Goal: Task Accomplishment & Management: Manage account settings

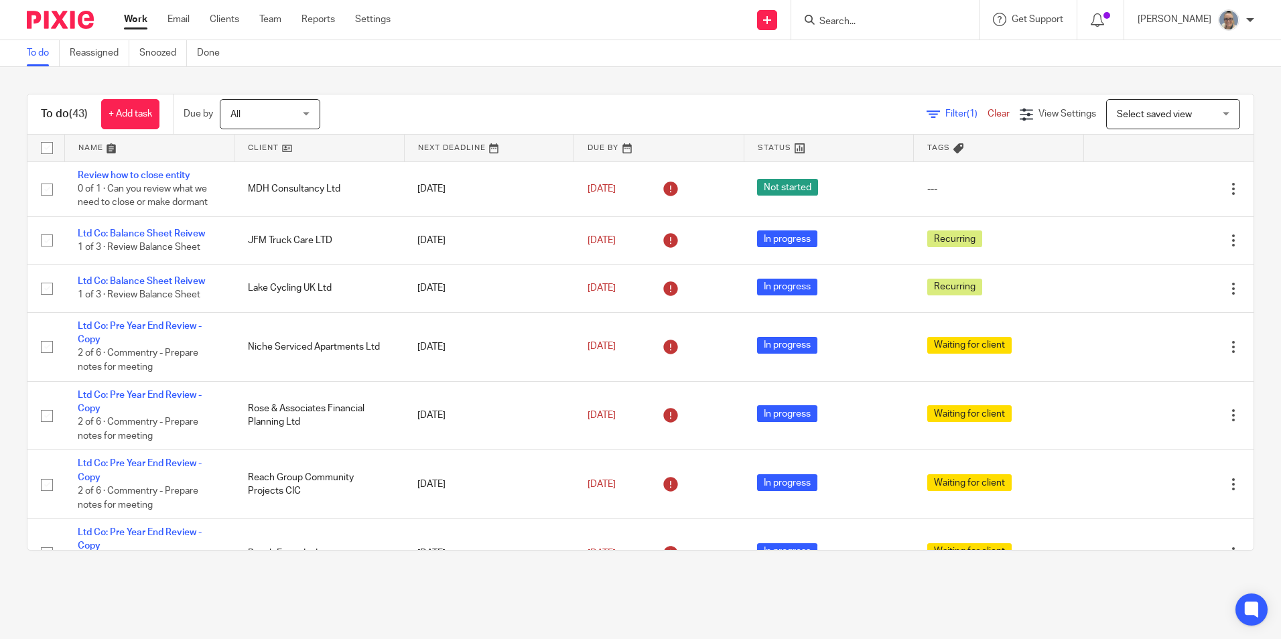
click at [439, 146] on link at bounding box center [490, 148] width 170 height 27
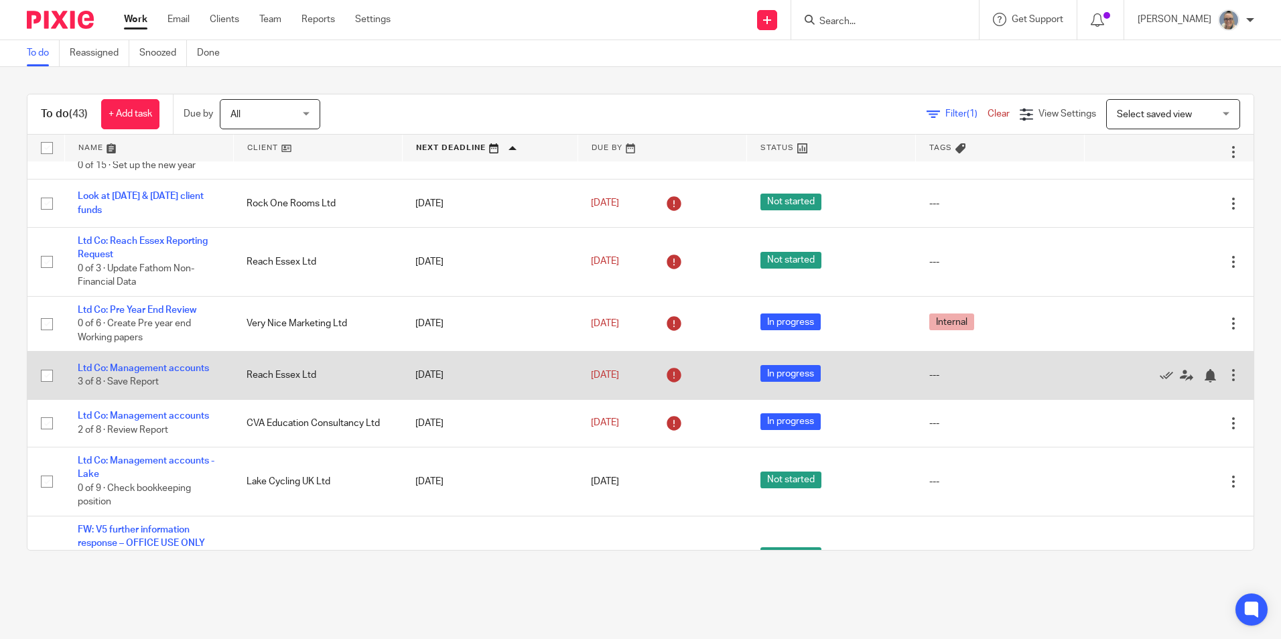
scroll to position [737, 0]
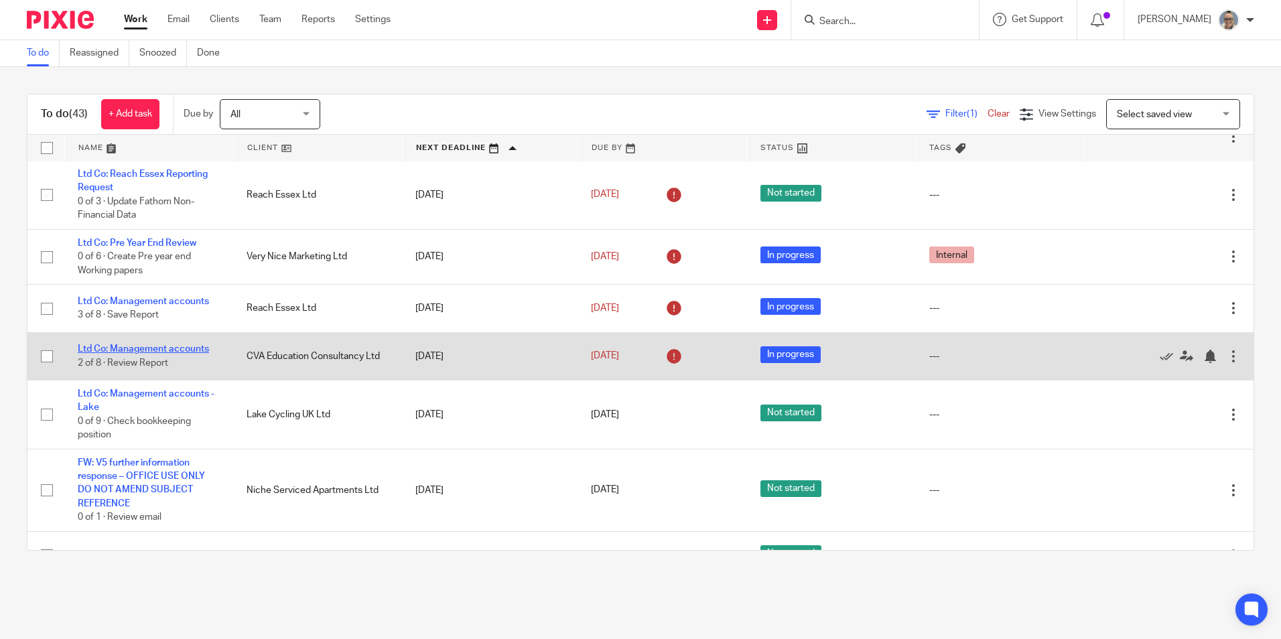
click at [139, 350] on link "Ltd Co: Management accounts" at bounding box center [143, 348] width 131 height 9
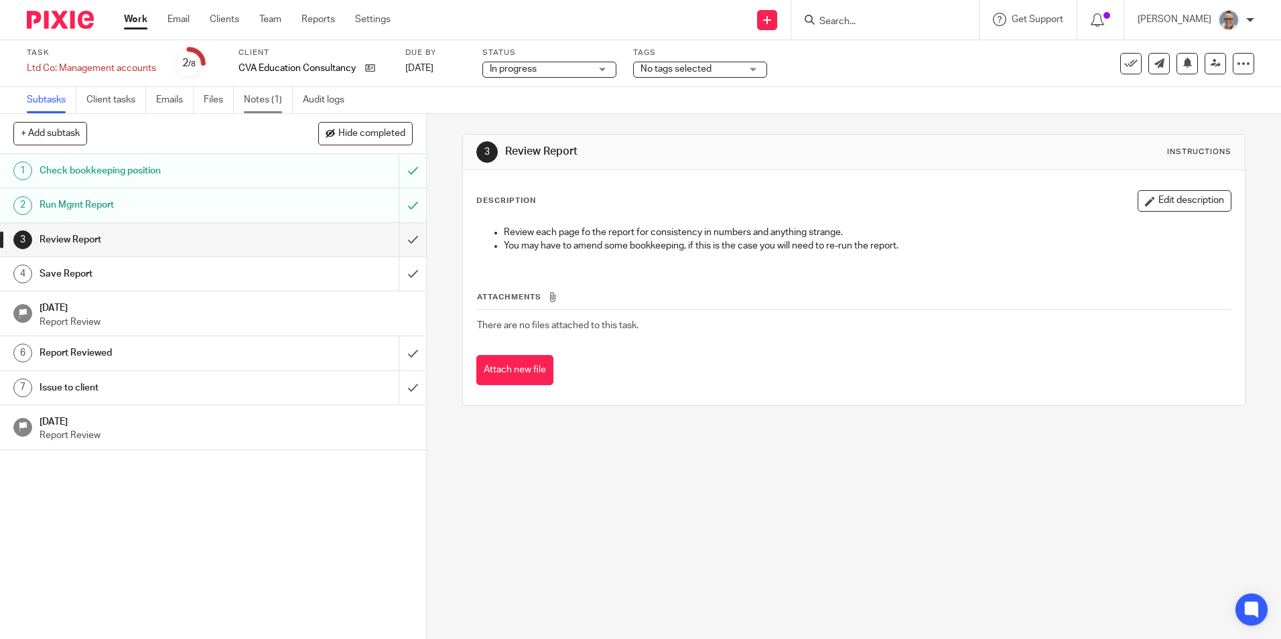
click at [257, 101] on link "Notes (1)" at bounding box center [268, 100] width 49 height 26
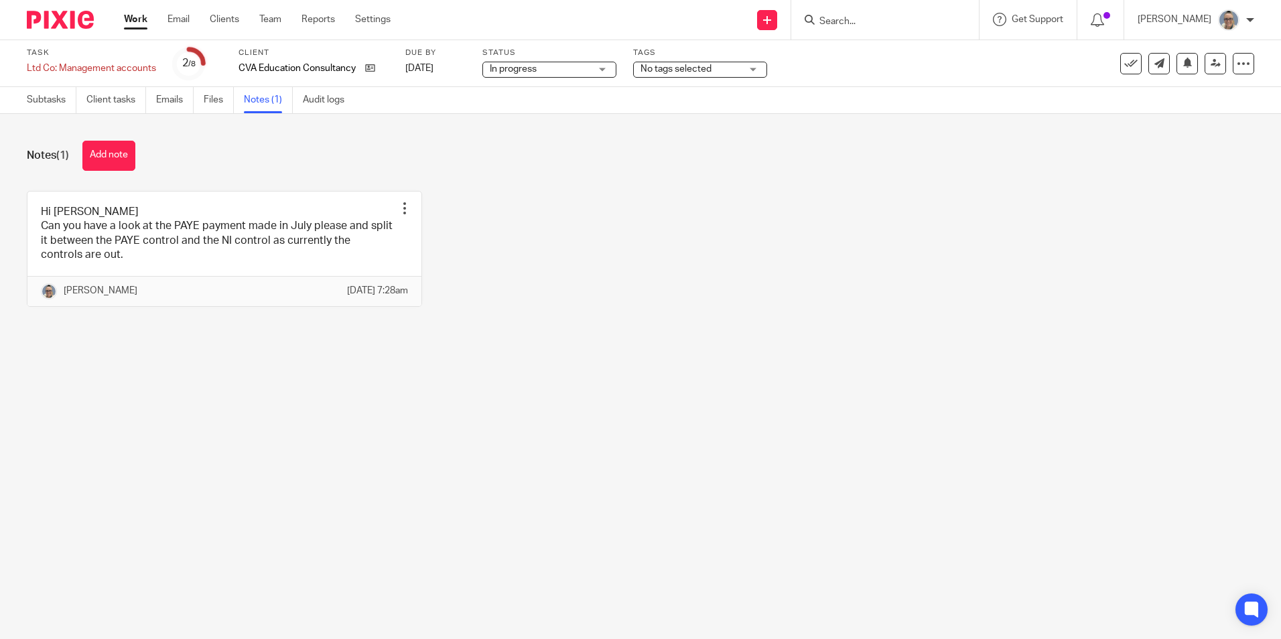
click at [135, 21] on link "Work" at bounding box center [135, 19] width 23 height 13
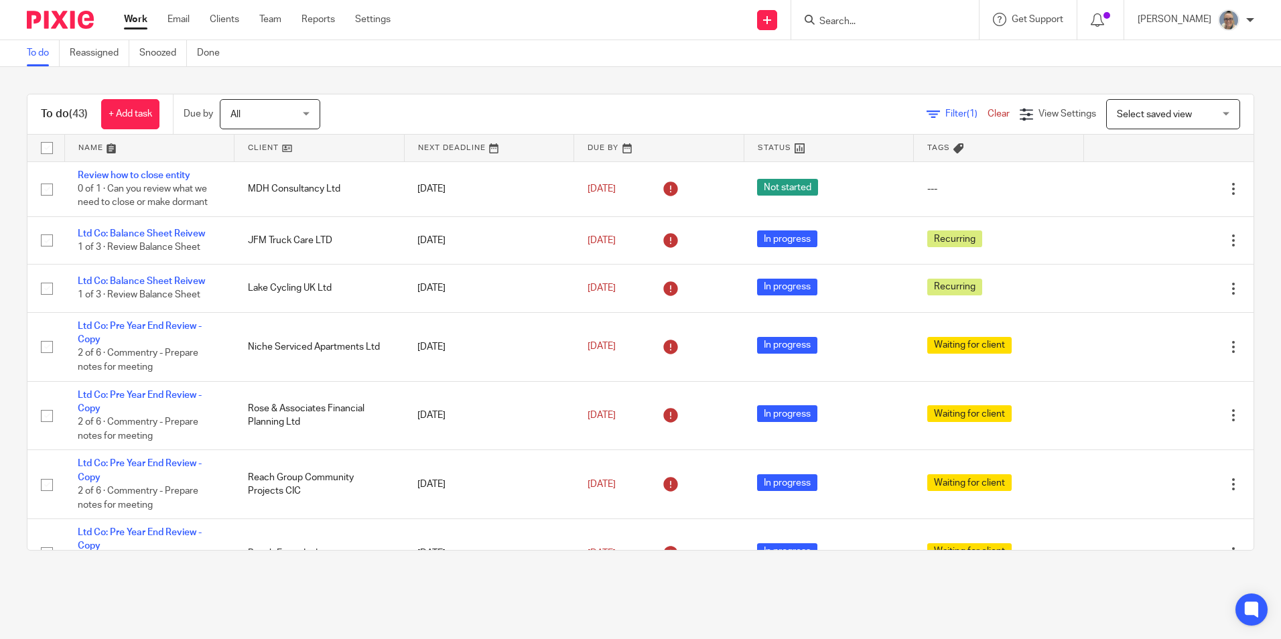
click at [450, 148] on link at bounding box center [490, 148] width 170 height 27
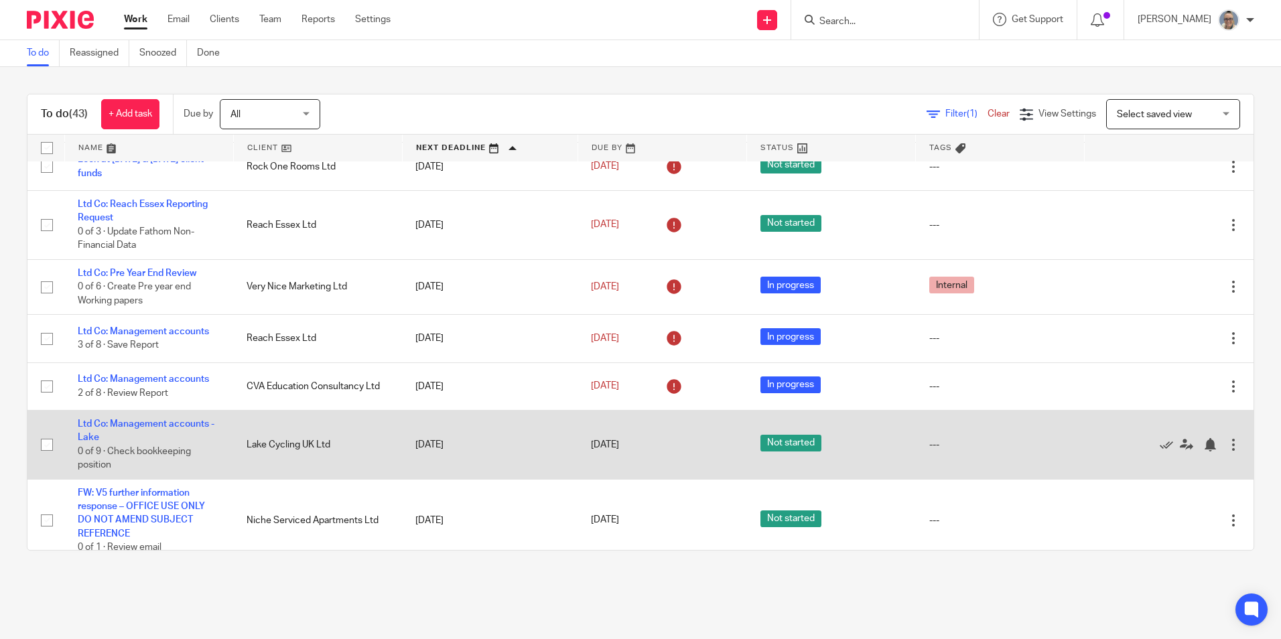
scroll to position [737, 0]
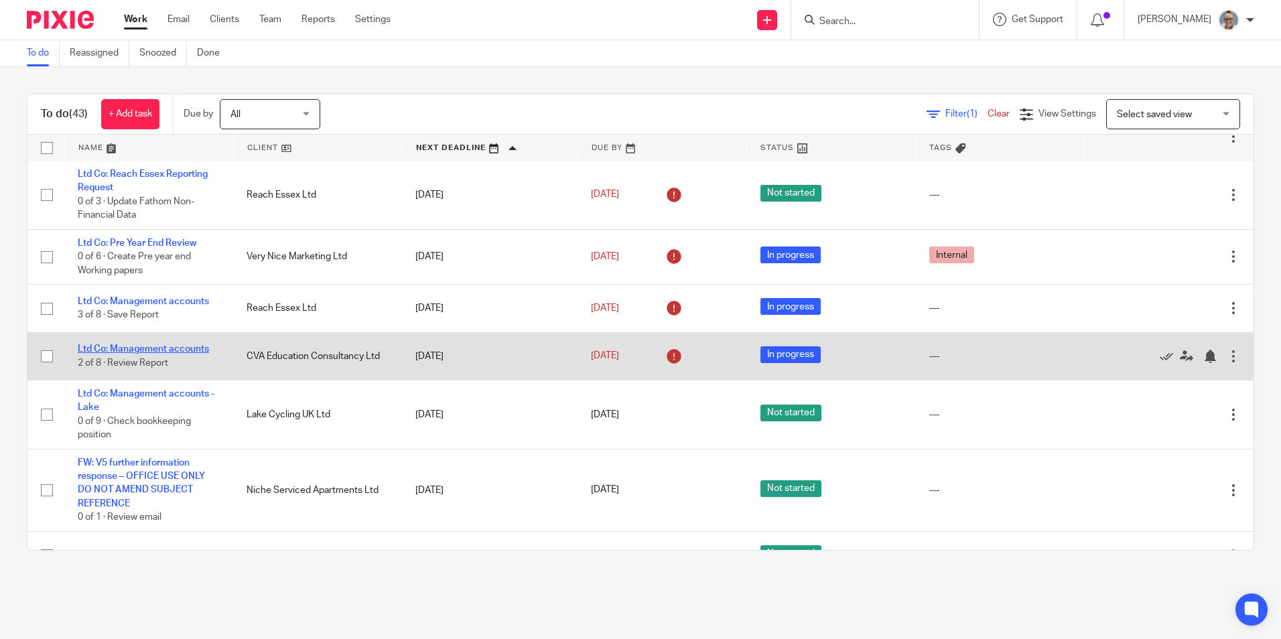
click at [190, 349] on link "Ltd Co: Management accounts" at bounding box center [143, 348] width 131 height 9
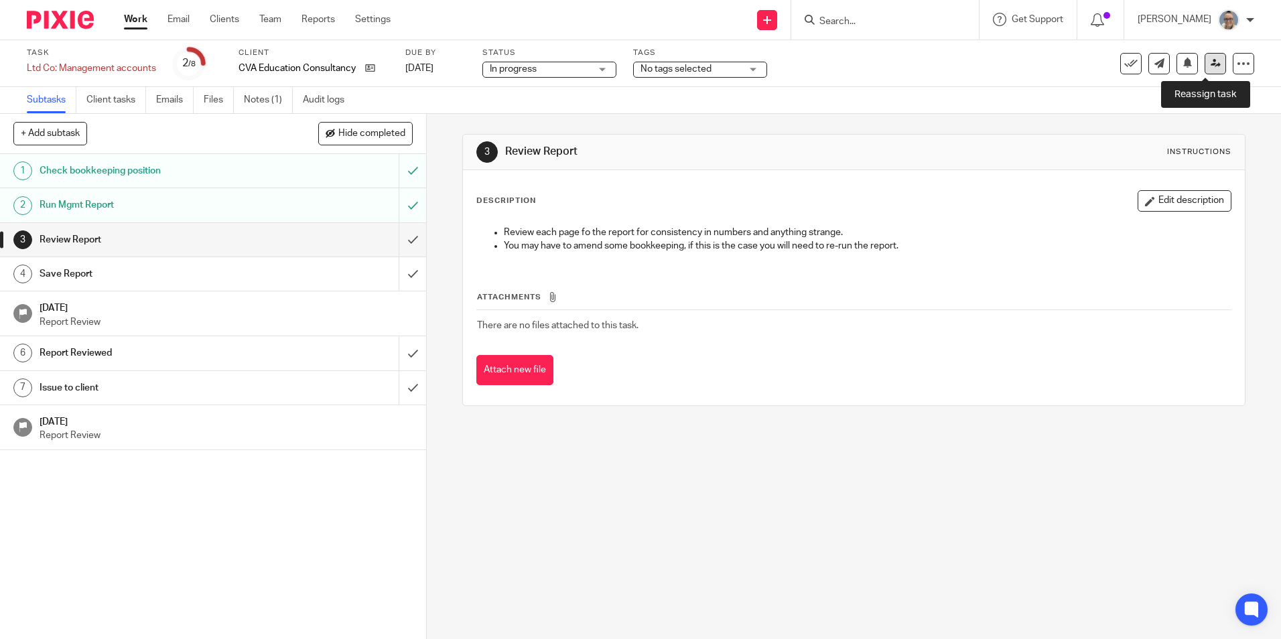
click at [1211, 59] on icon at bounding box center [1216, 63] width 10 height 10
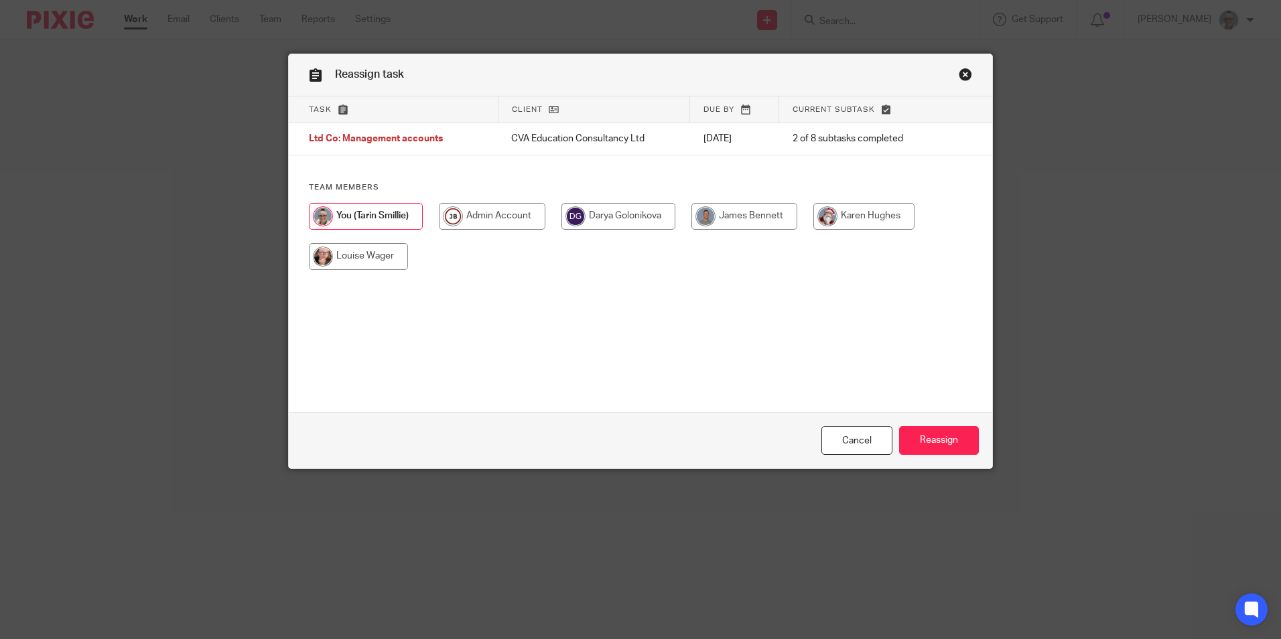
drag, startPoint x: 587, startPoint y: 212, endPoint x: 669, endPoint y: 263, distance: 96.5
click at [589, 212] on input "radio" at bounding box center [618, 216] width 114 height 27
radio input "true"
click at [945, 431] on input "Reassign" at bounding box center [939, 440] width 80 height 29
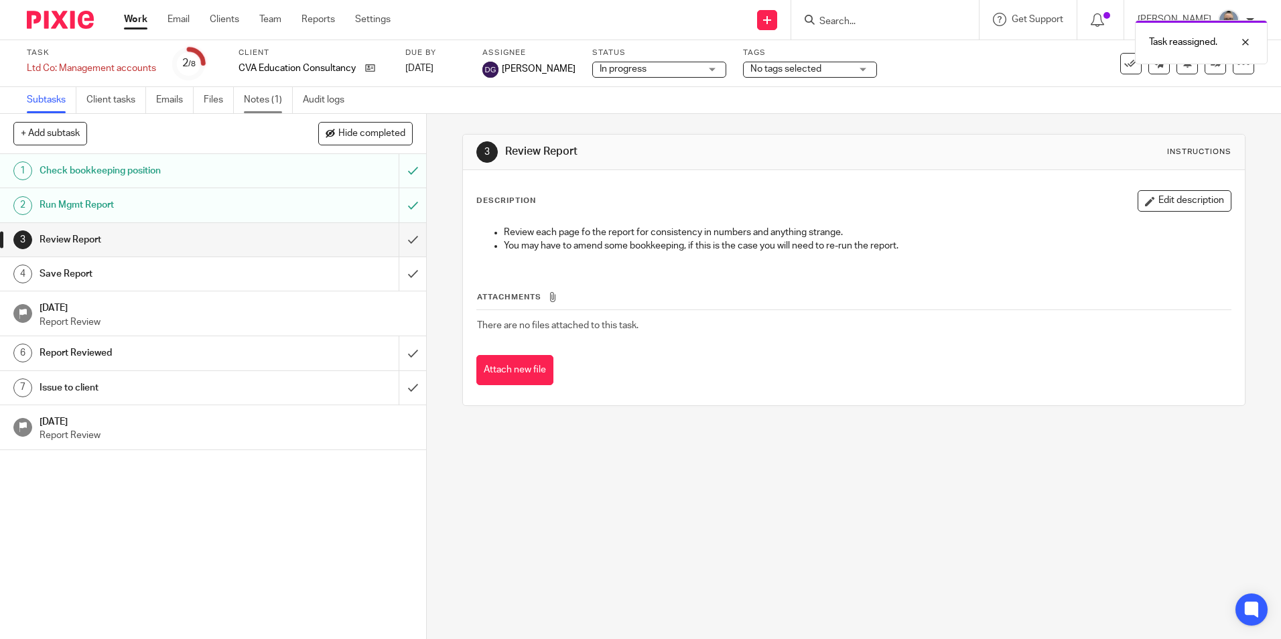
click at [273, 104] on link "Notes (1)" at bounding box center [268, 100] width 49 height 26
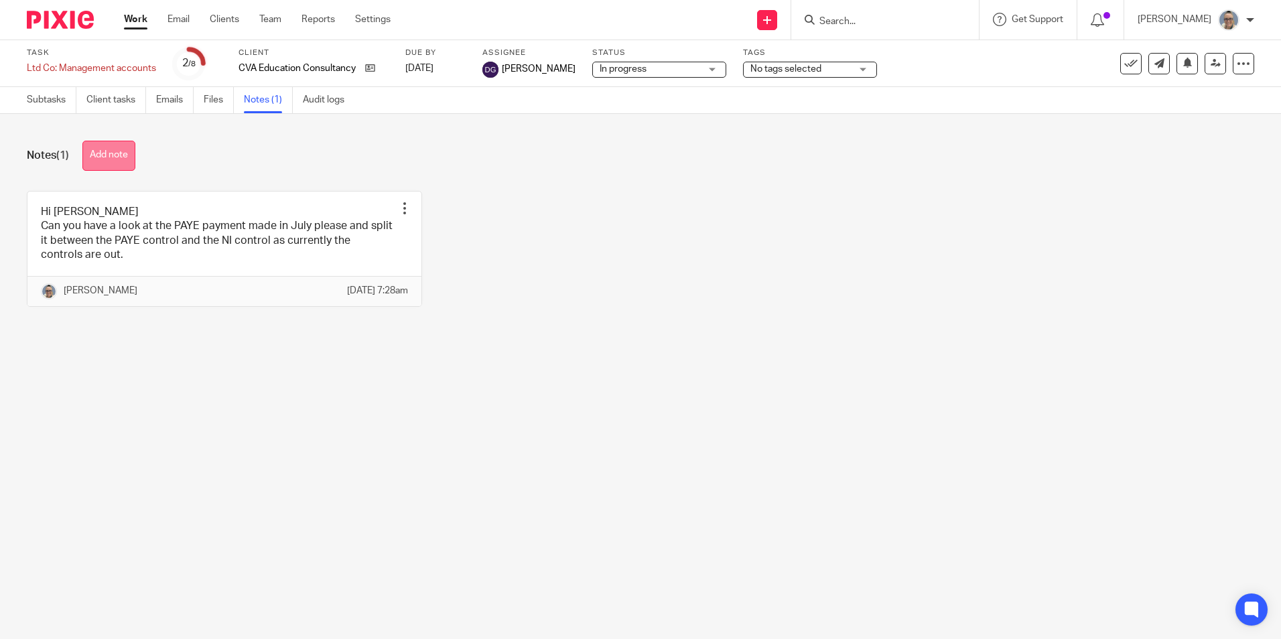
click at [103, 166] on button "Add note" at bounding box center [108, 156] width 53 height 30
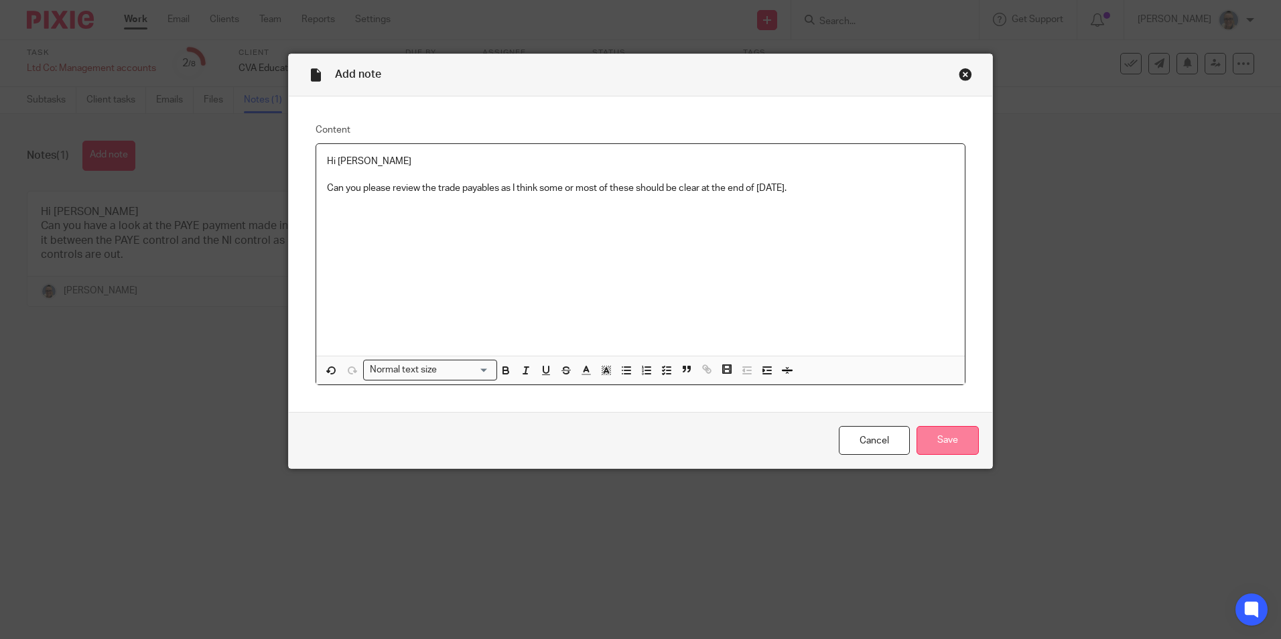
click at [947, 454] on input "Save" at bounding box center [948, 440] width 62 height 29
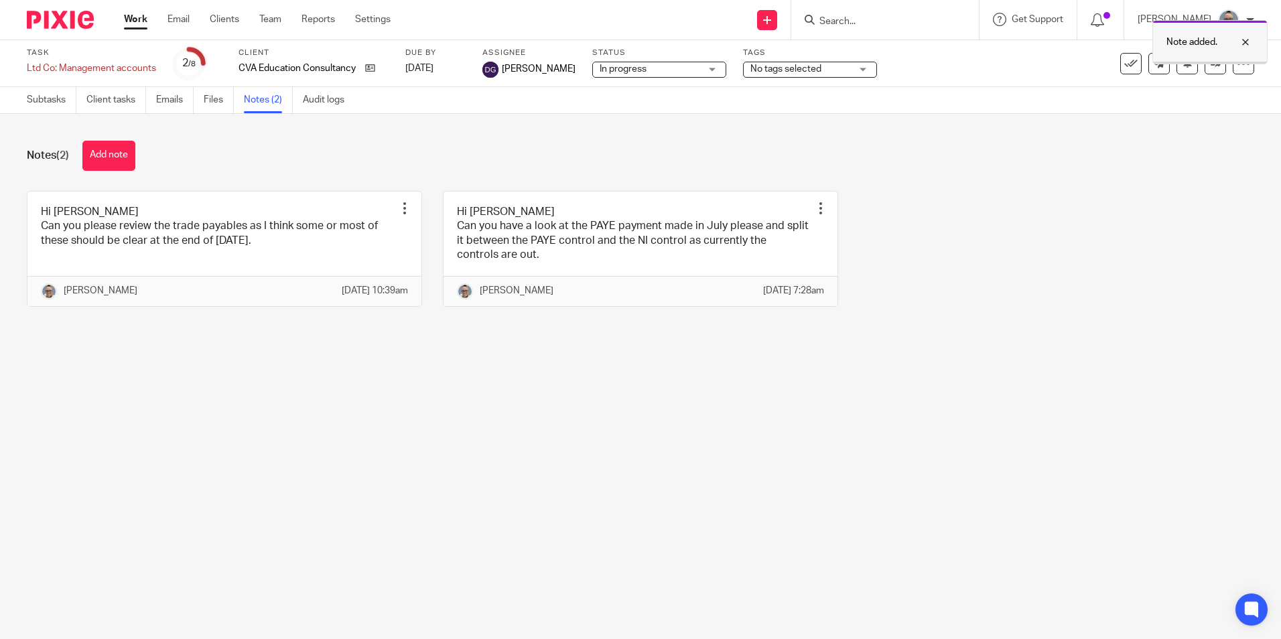
click at [1251, 44] on div at bounding box center [1235, 42] width 36 height 16
click at [147, 19] on link "Work" at bounding box center [135, 19] width 23 height 13
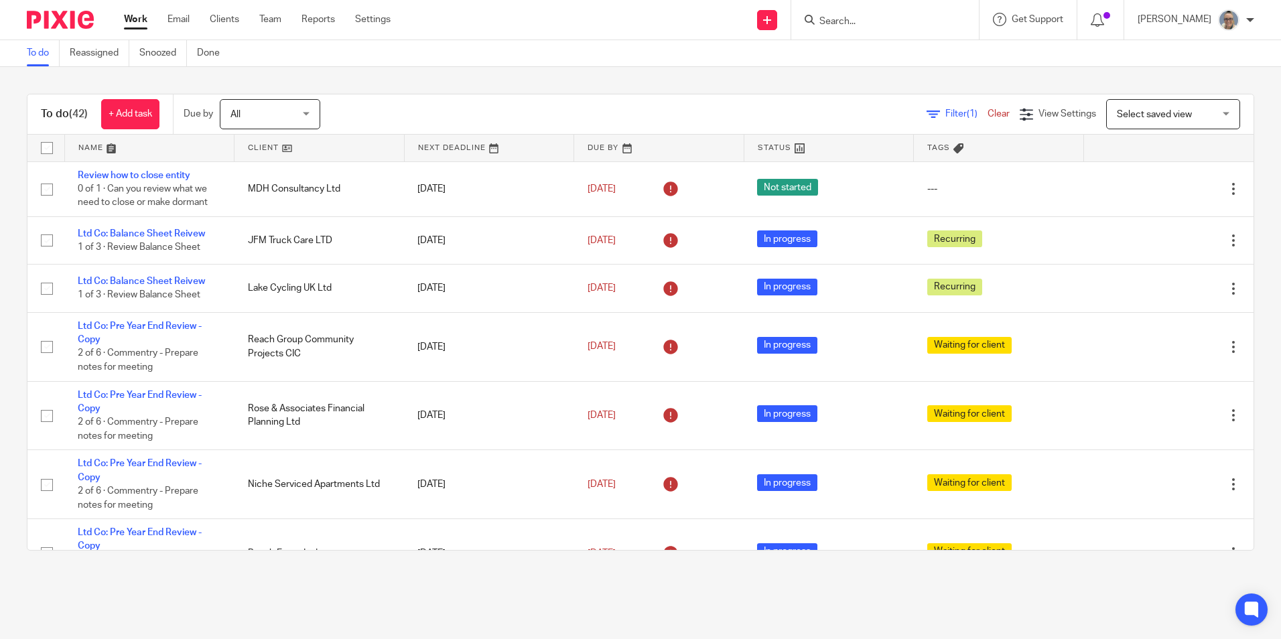
click at [436, 146] on link at bounding box center [490, 148] width 170 height 27
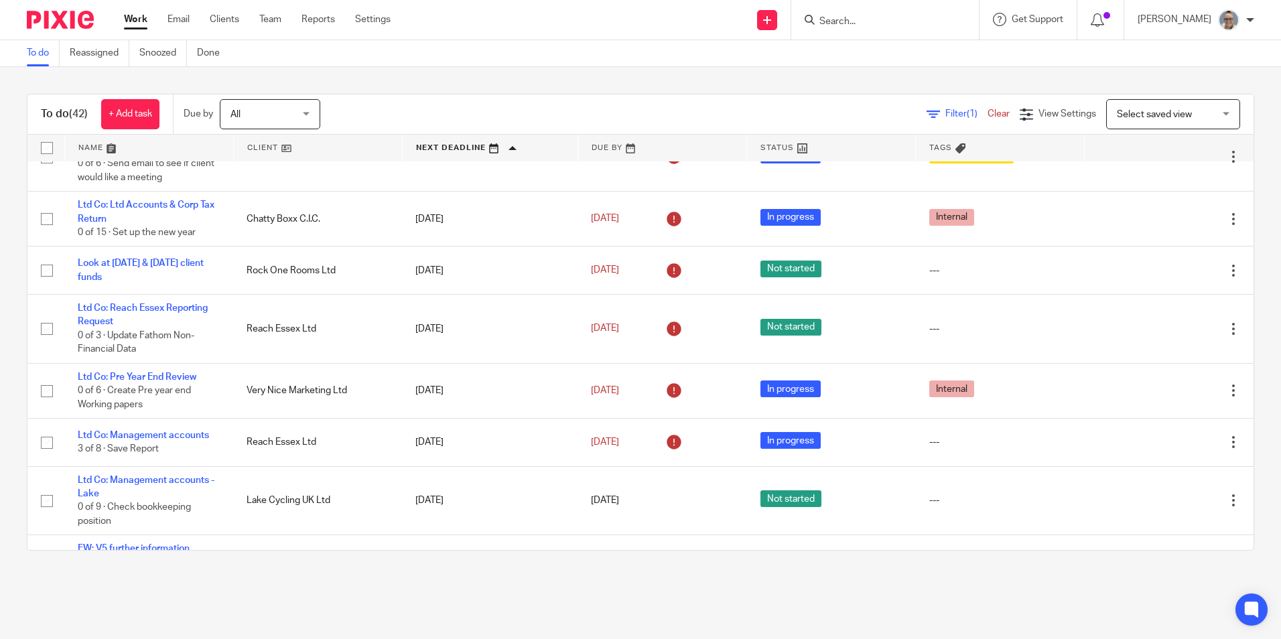
scroll to position [670, 0]
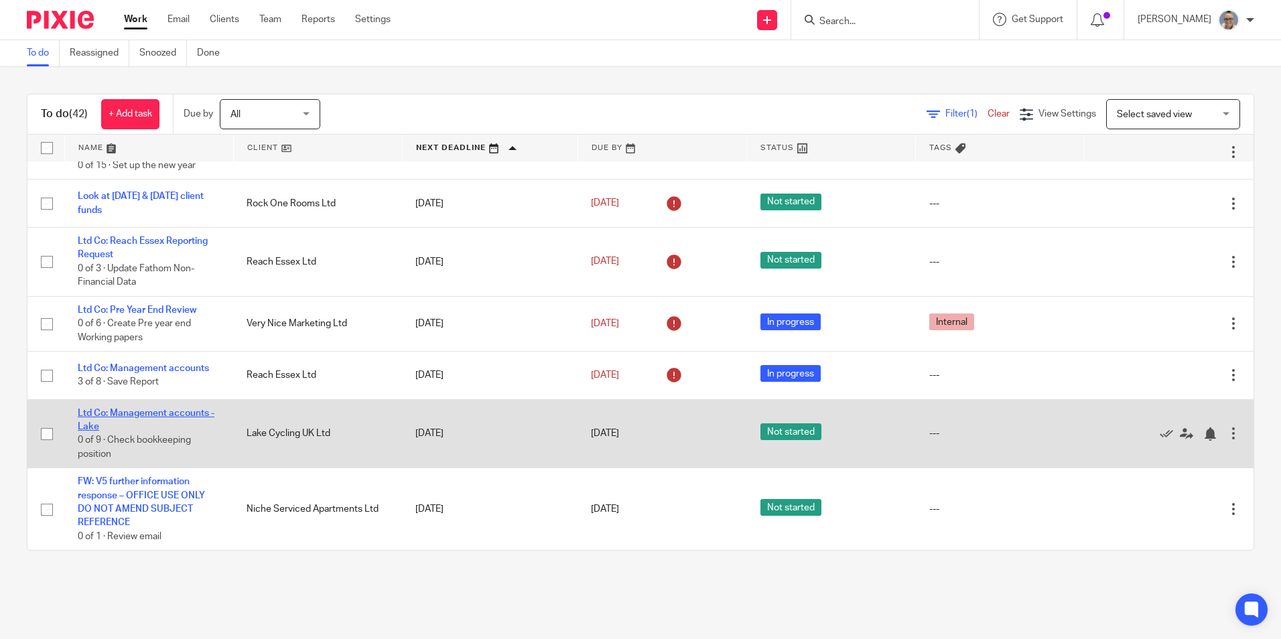
click at [165, 409] on link "Ltd Co: Management accounts - Lake" at bounding box center [146, 420] width 137 height 23
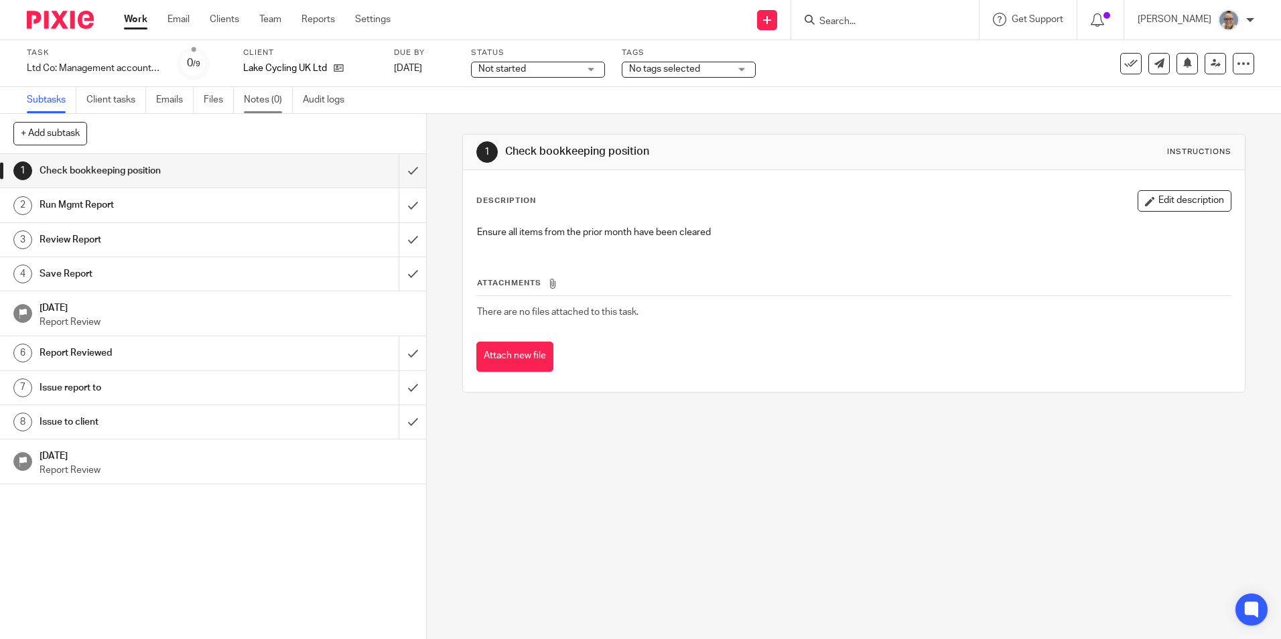
click at [272, 92] on link "Notes (0)" at bounding box center [268, 100] width 49 height 26
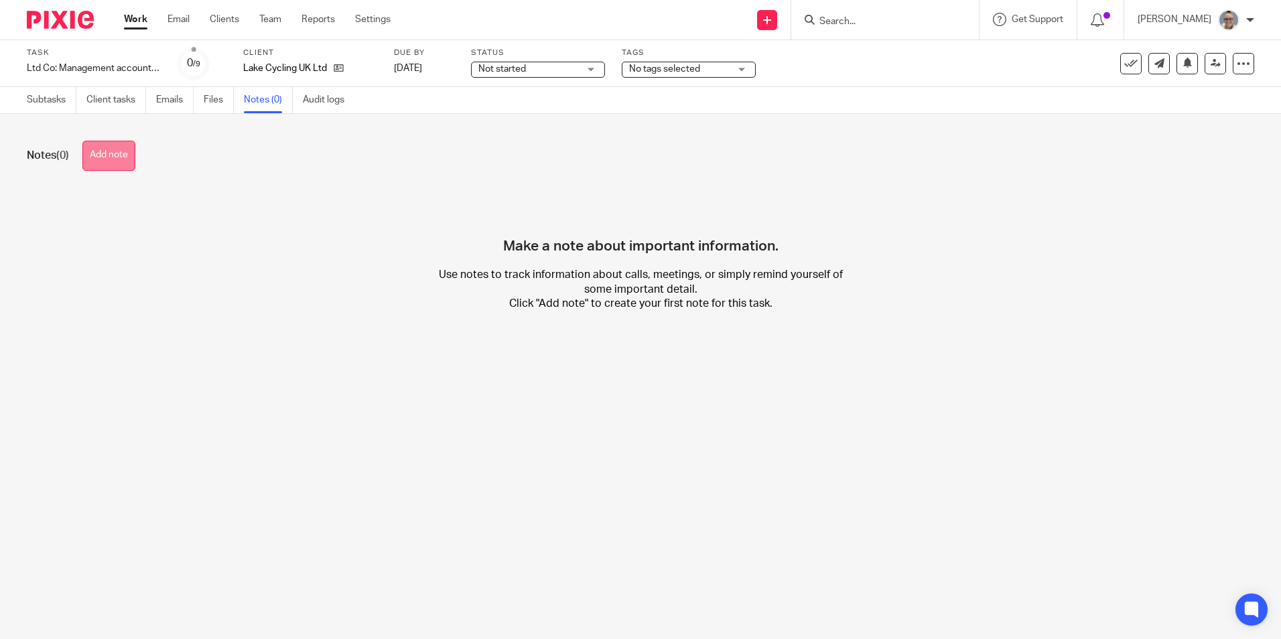
drag, startPoint x: 97, startPoint y: 137, endPoint x: 107, endPoint y: 142, distance: 10.5
click at [100, 137] on div "Notes (0) Add note Make a note about important information. Use notes to track …" at bounding box center [640, 236] width 1281 height 245
click at [108, 145] on button "Add note" at bounding box center [108, 156] width 53 height 30
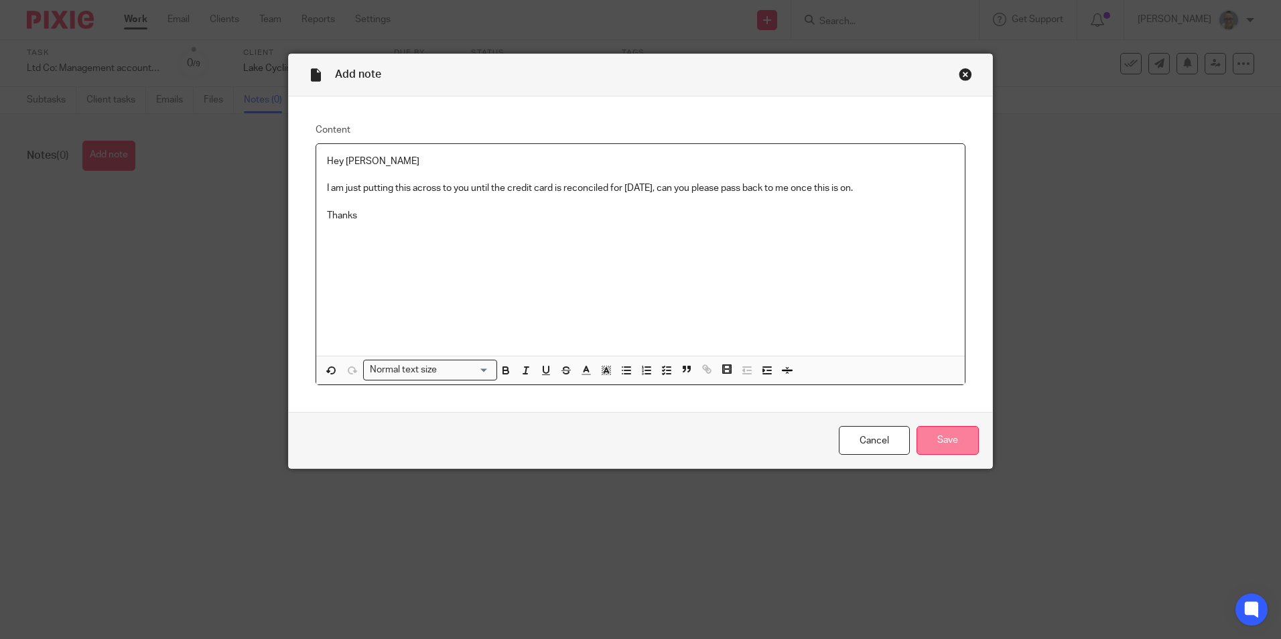
click at [947, 440] on input "Save" at bounding box center [948, 440] width 62 height 29
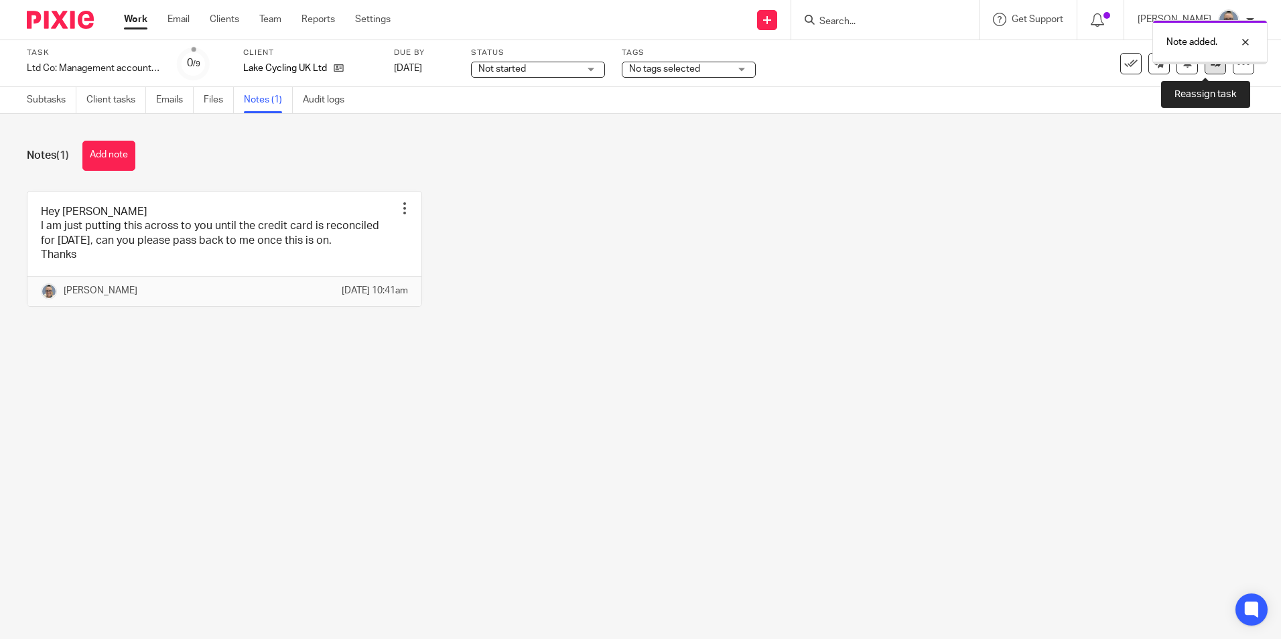
click at [1211, 68] on icon at bounding box center [1216, 63] width 10 height 10
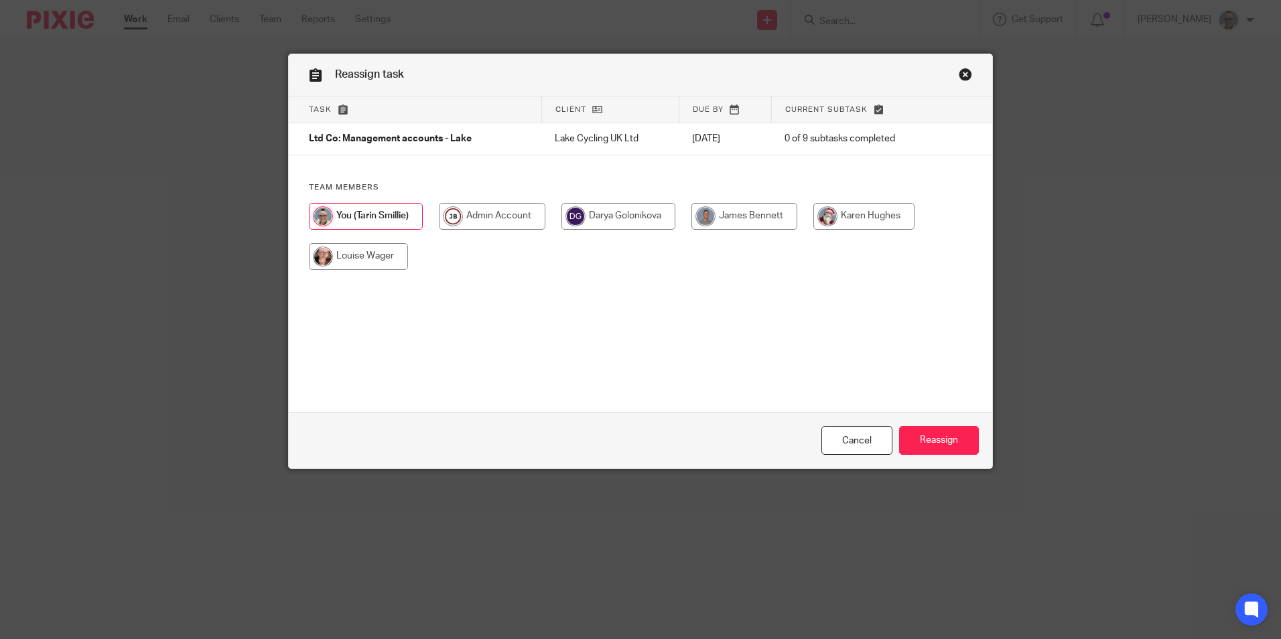
click at [837, 224] on input "radio" at bounding box center [863, 216] width 101 height 27
radio input "true"
click at [919, 441] on input "Reassign" at bounding box center [939, 440] width 80 height 29
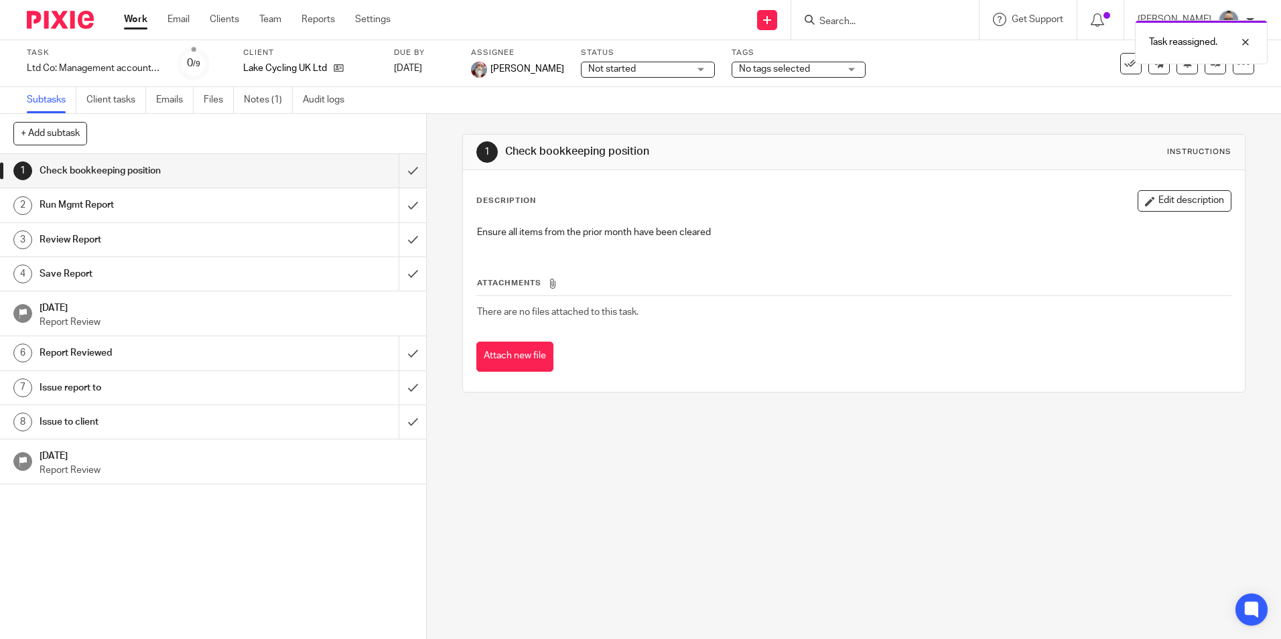
click at [135, 17] on link "Work" at bounding box center [135, 19] width 23 height 13
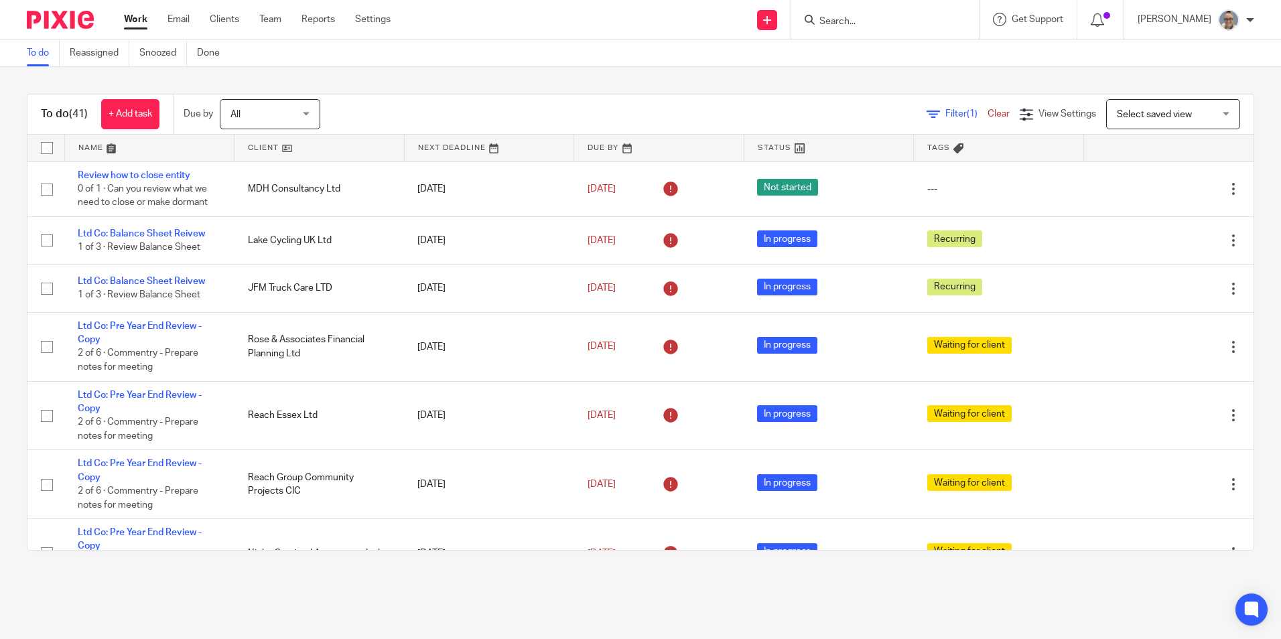
click at [432, 152] on link at bounding box center [490, 148] width 170 height 27
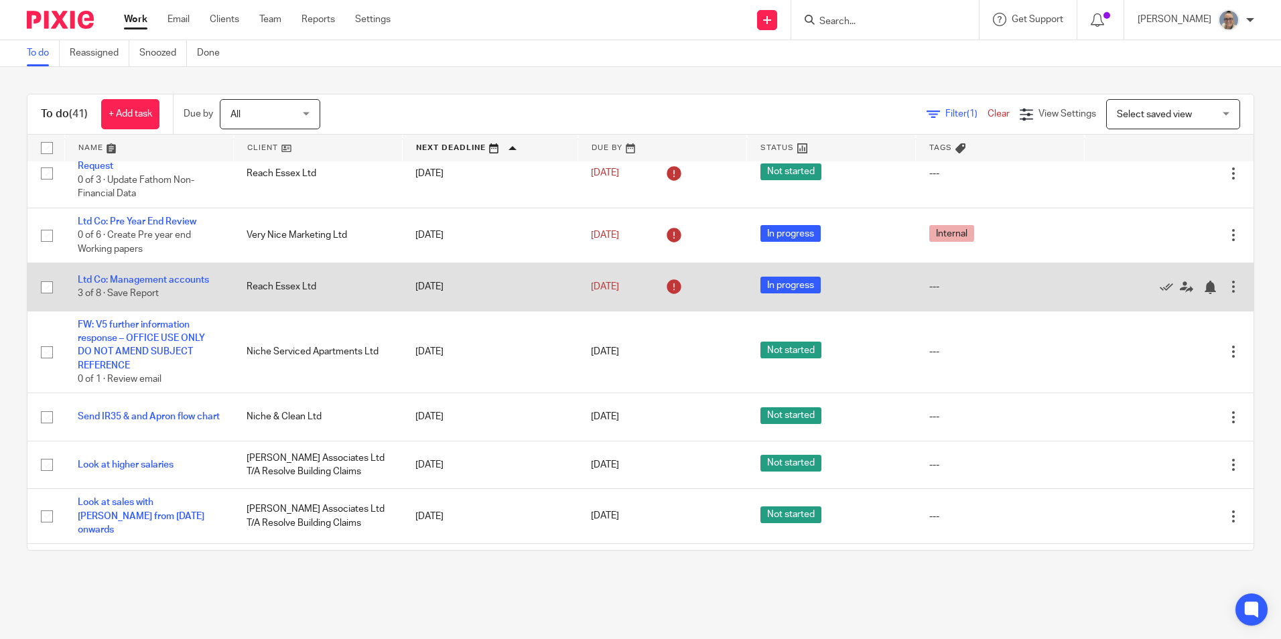
scroll to position [737, 0]
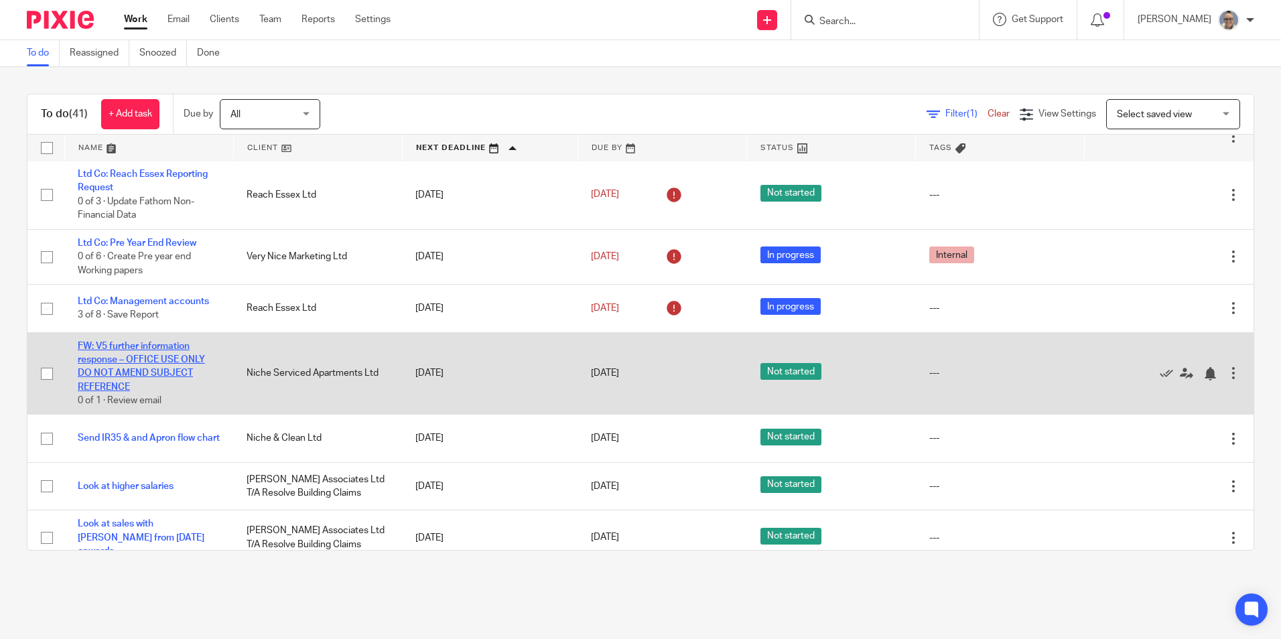
click at [171, 356] on link "FW: V5 further information response – OFFICE USE ONLY DO NOT AMEND SUBJECT REFE…" at bounding box center [141, 367] width 127 height 50
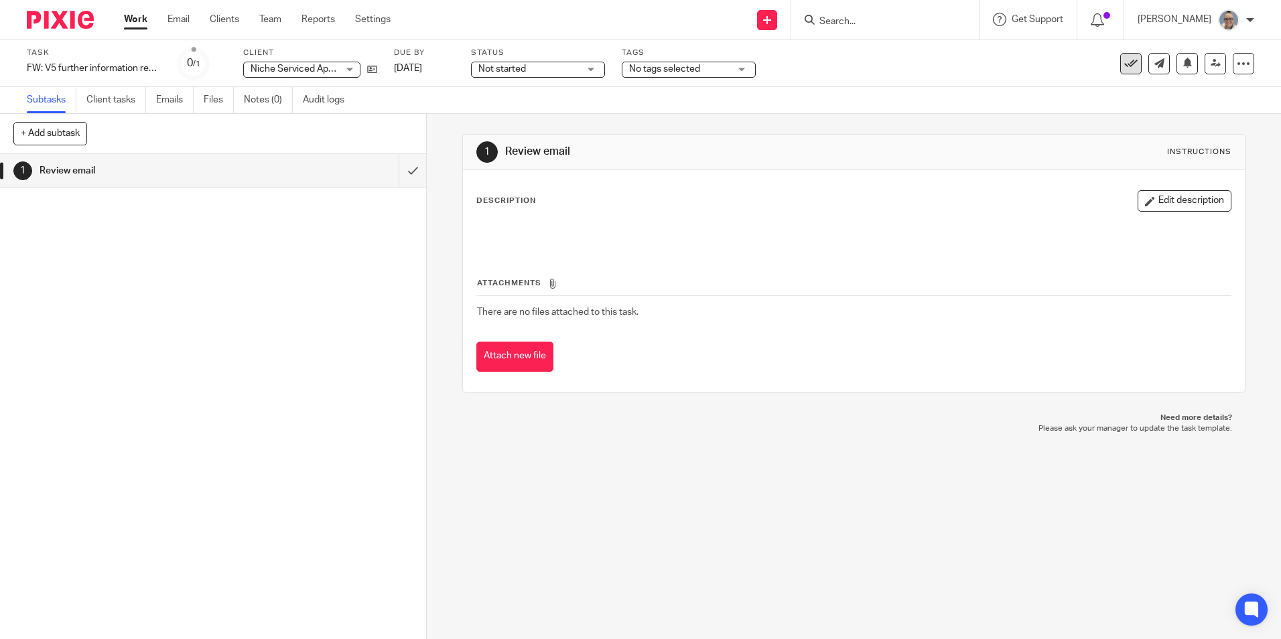
click at [1127, 59] on icon at bounding box center [1130, 63] width 13 height 13
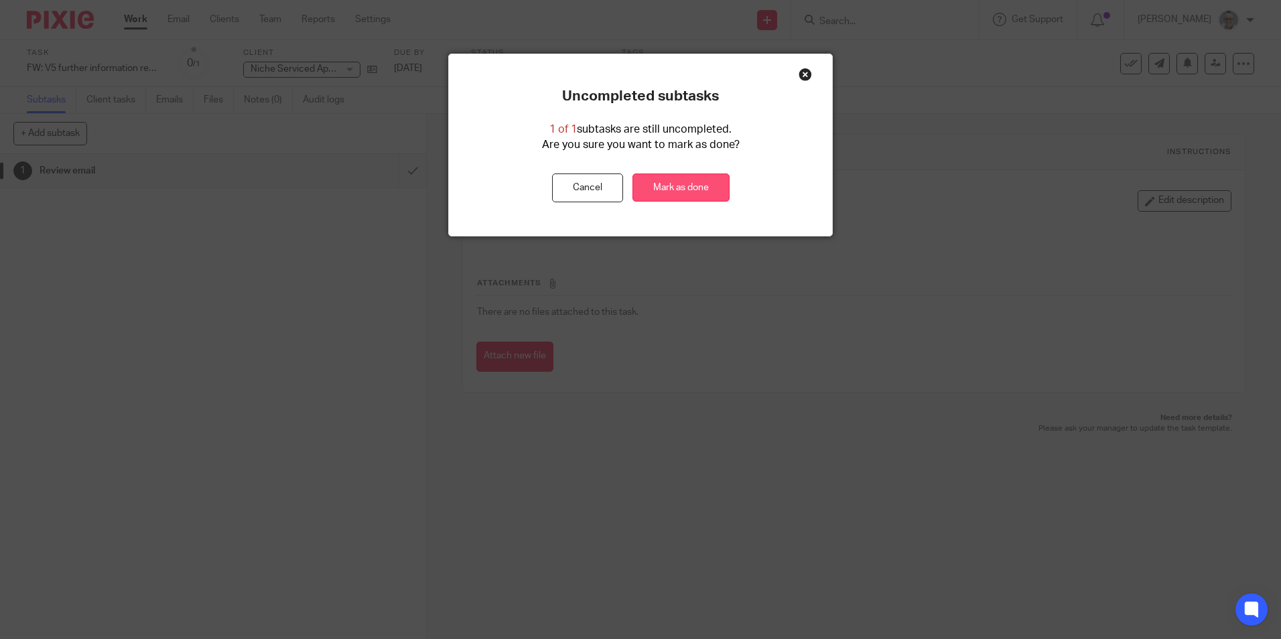
click at [661, 185] on link "Mark as done" at bounding box center [680, 188] width 97 height 29
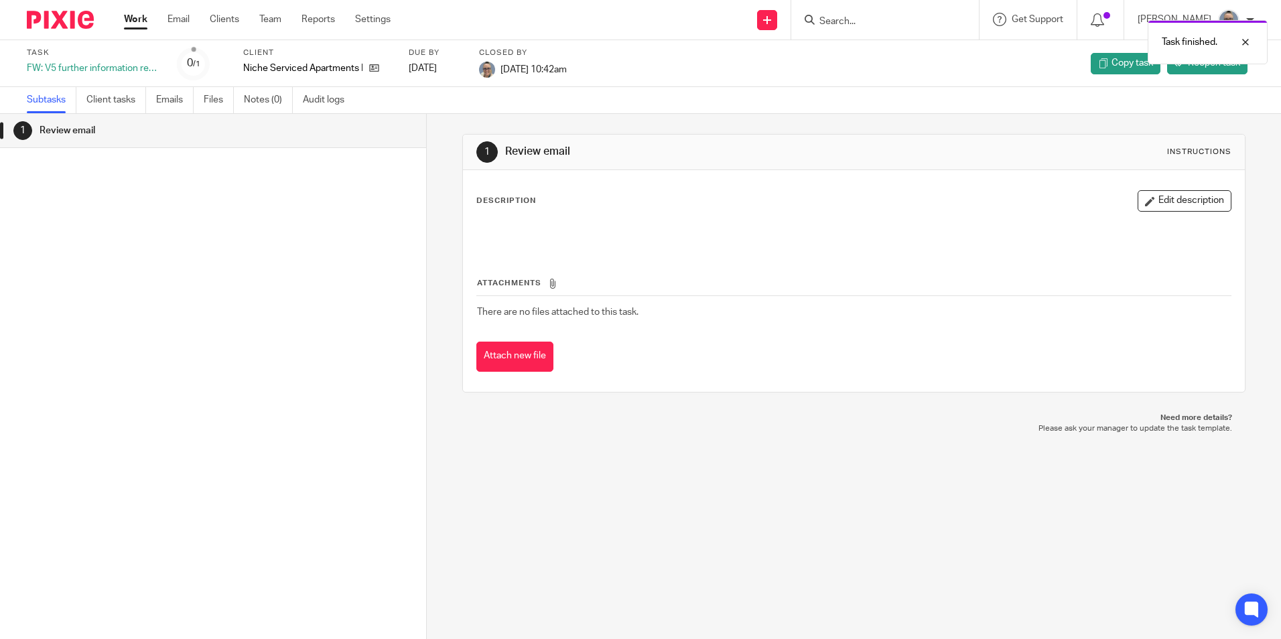
click at [136, 15] on link "Work" at bounding box center [135, 19] width 23 height 13
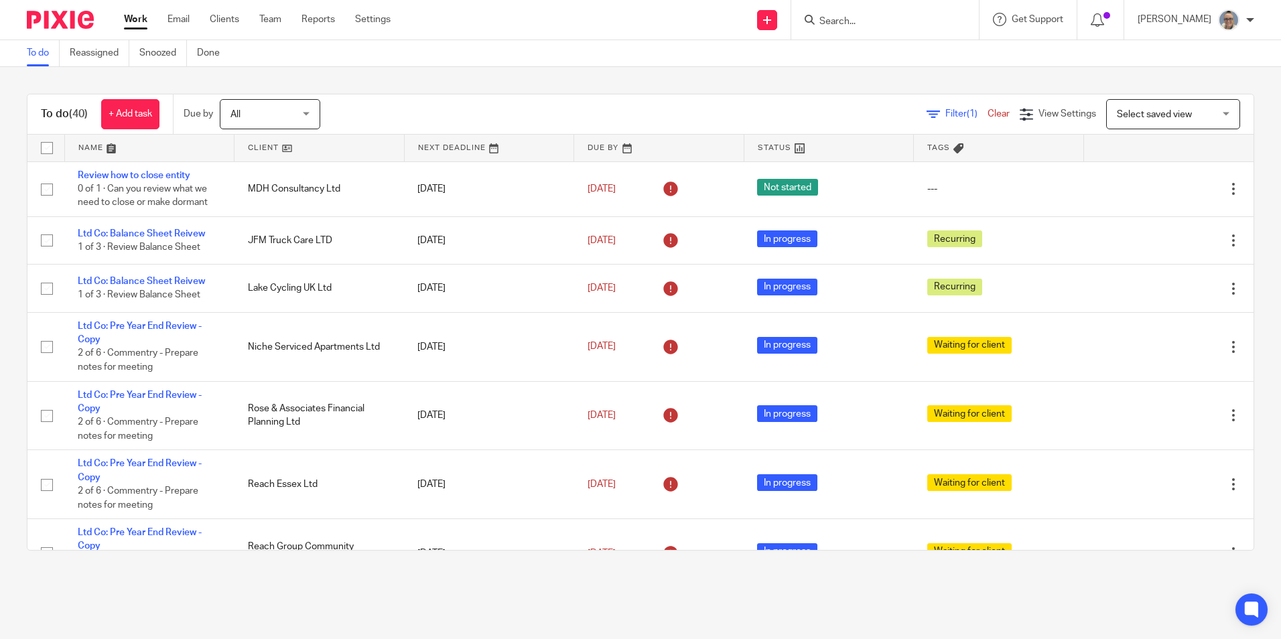
click at [448, 155] on link at bounding box center [490, 148] width 170 height 27
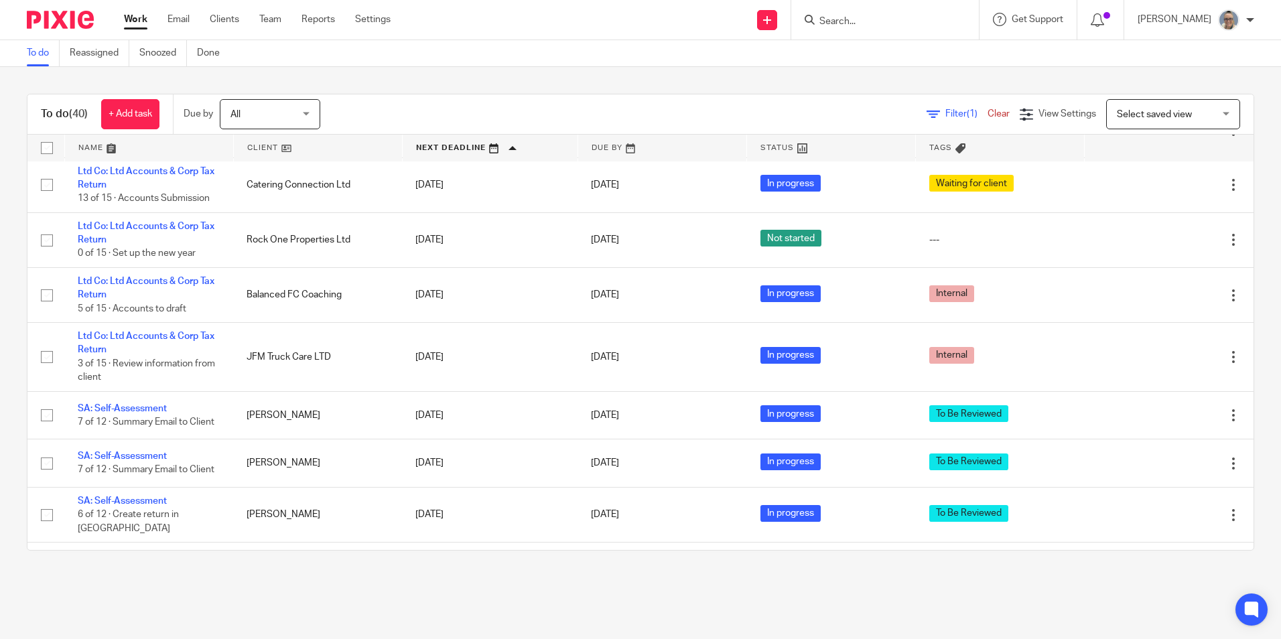
scroll to position [1541, 0]
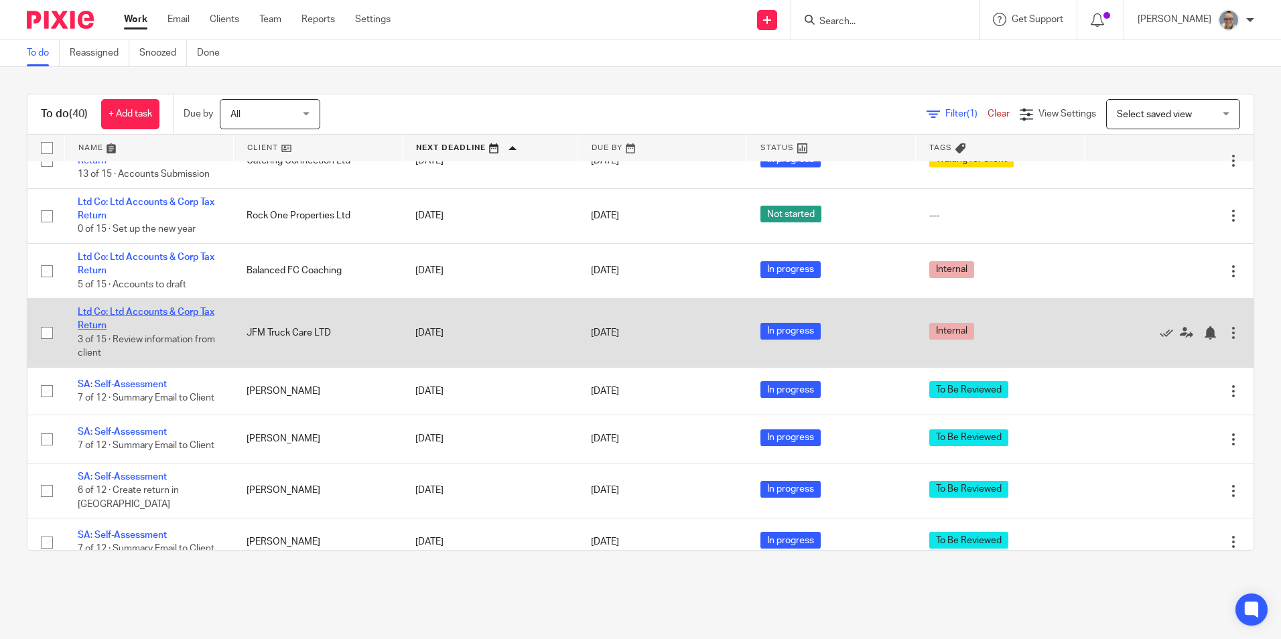
click at [123, 308] on link "Ltd Co: Ltd Accounts & Corp Tax Return" at bounding box center [146, 319] width 137 height 23
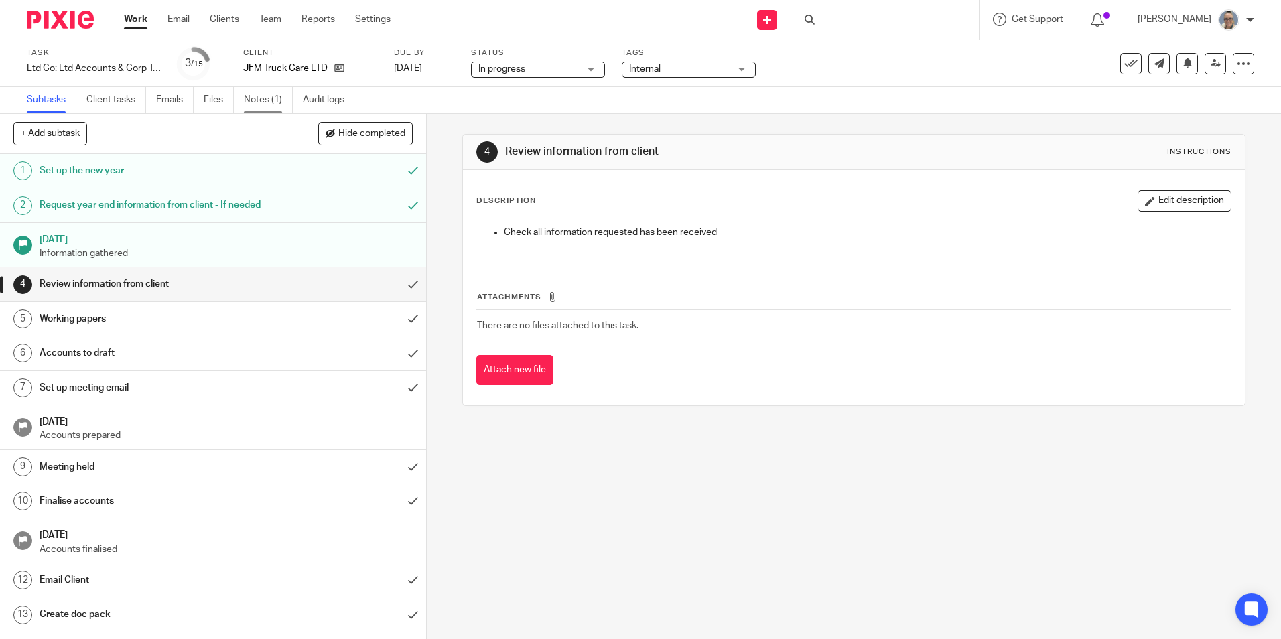
click at [271, 92] on link "Notes (1)" at bounding box center [268, 100] width 49 height 26
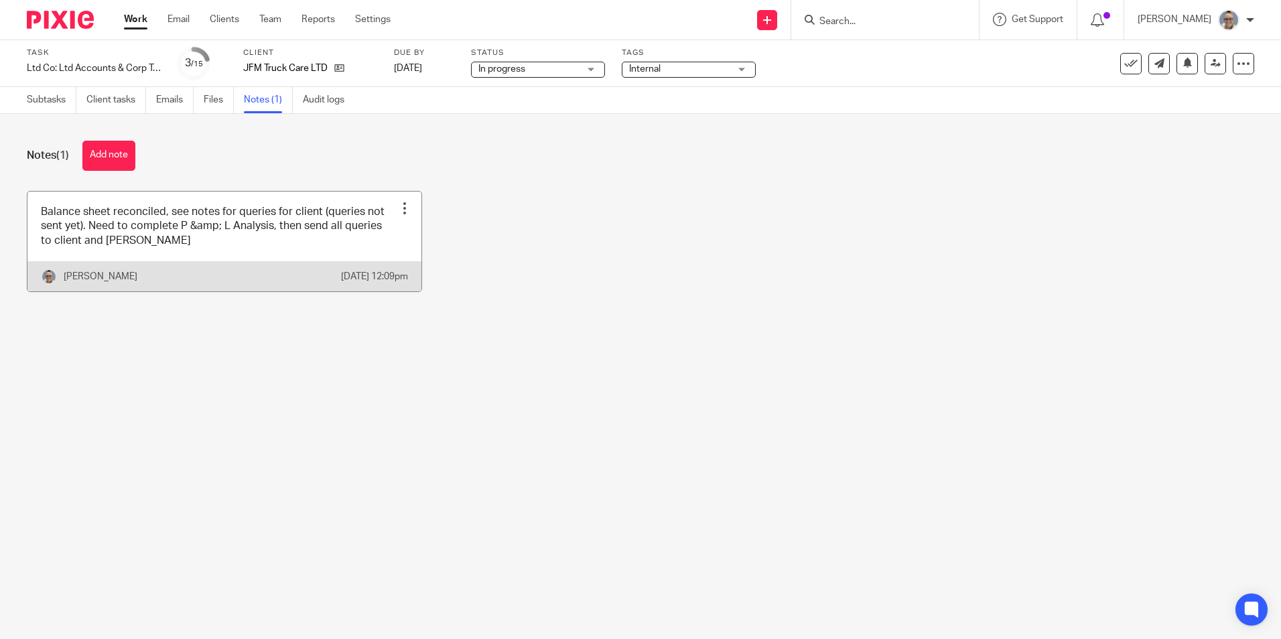
click at [226, 233] on link at bounding box center [224, 242] width 394 height 100
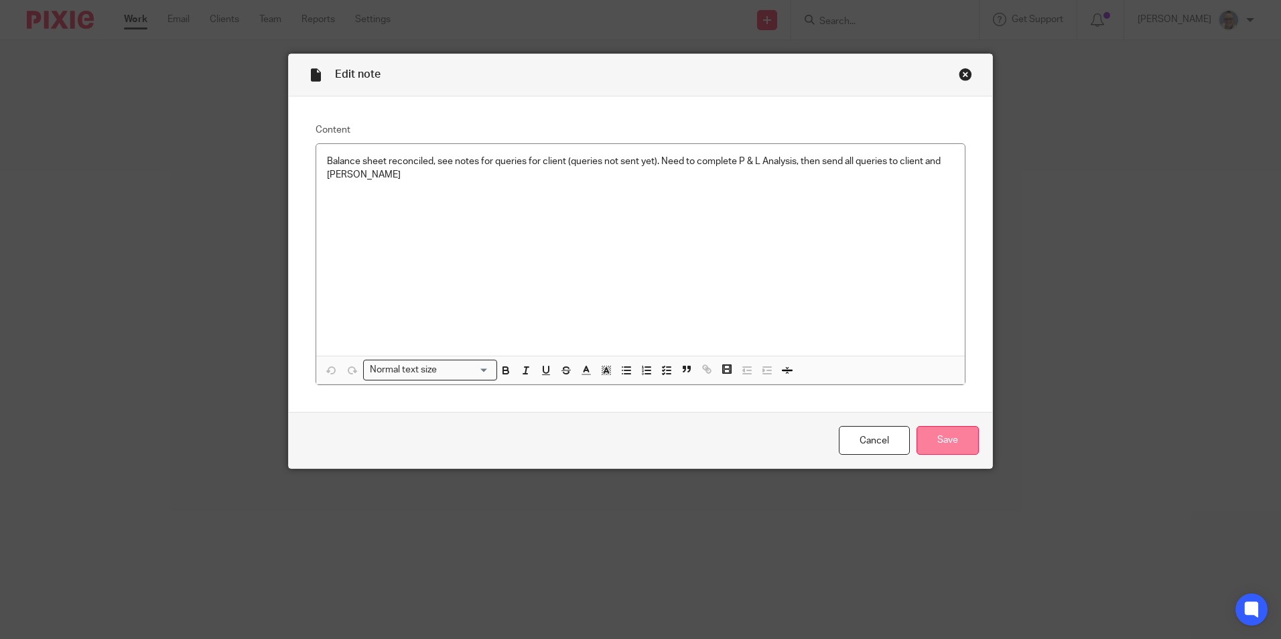
click at [927, 449] on input "Save" at bounding box center [948, 440] width 62 height 29
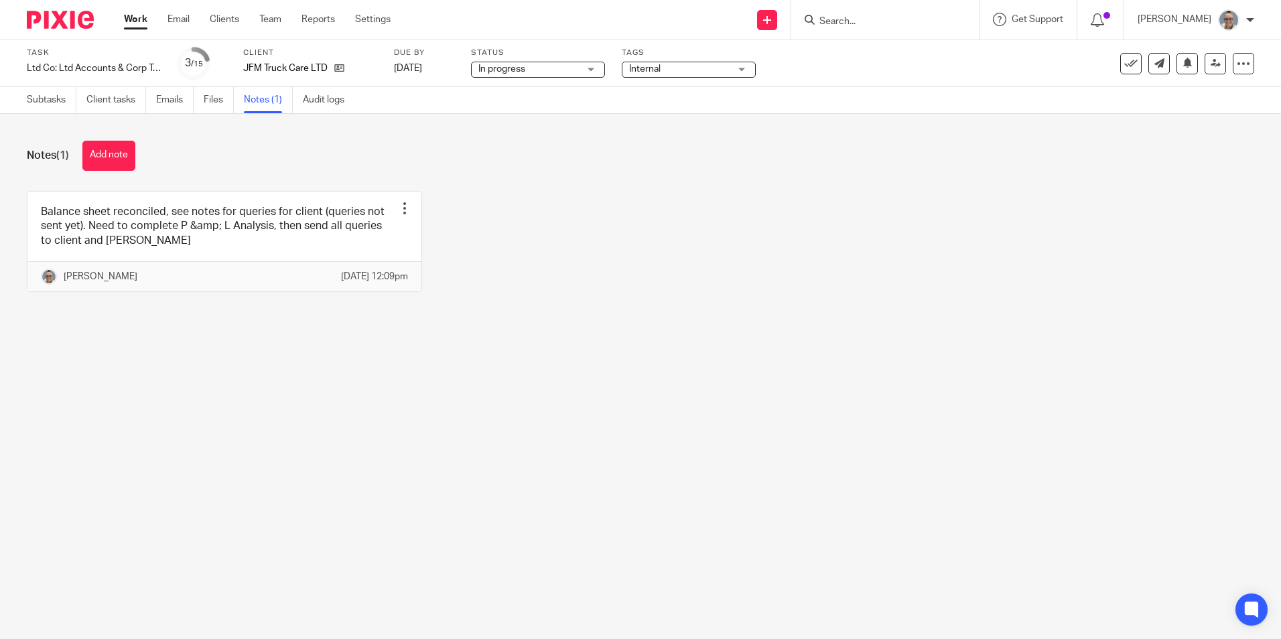
click at [129, 17] on link "Work" at bounding box center [135, 19] width 23 height 13
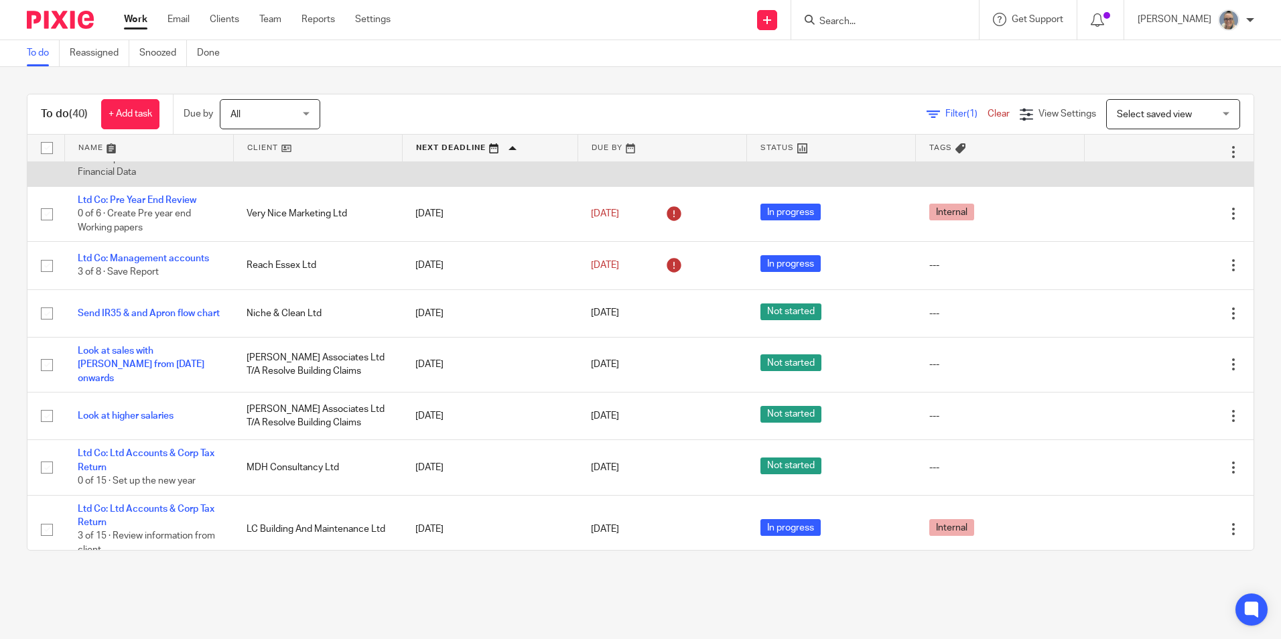
scroll to position [804, 0]
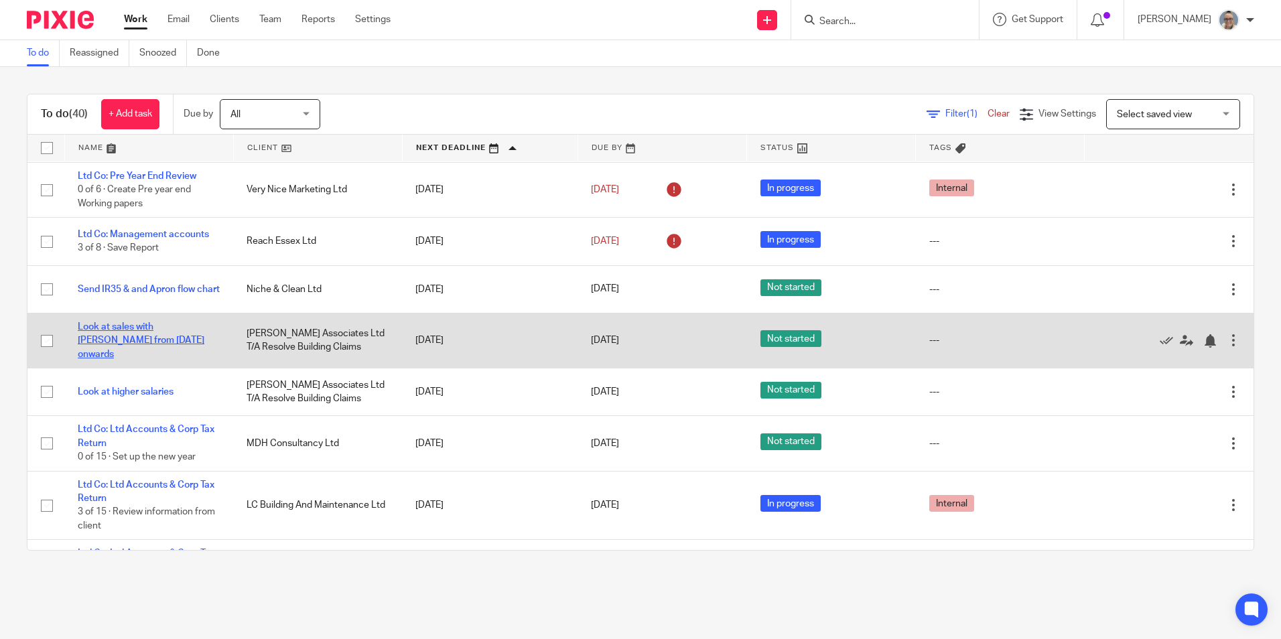
click at [135, 332] on link "Look at sales with Cadman from Jan 24 onwards" at bounding box center [141, 340] width 127 height 37
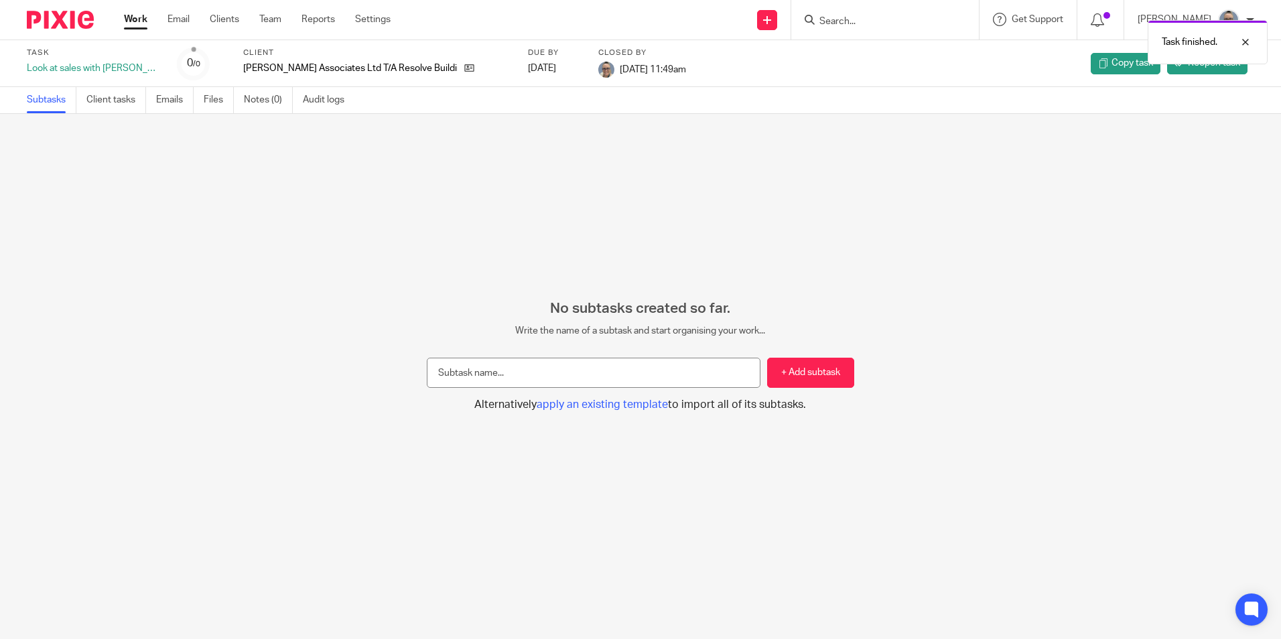
click at [137, 19] on link "Work" at bounding box center [135, 19] width 23 height 13
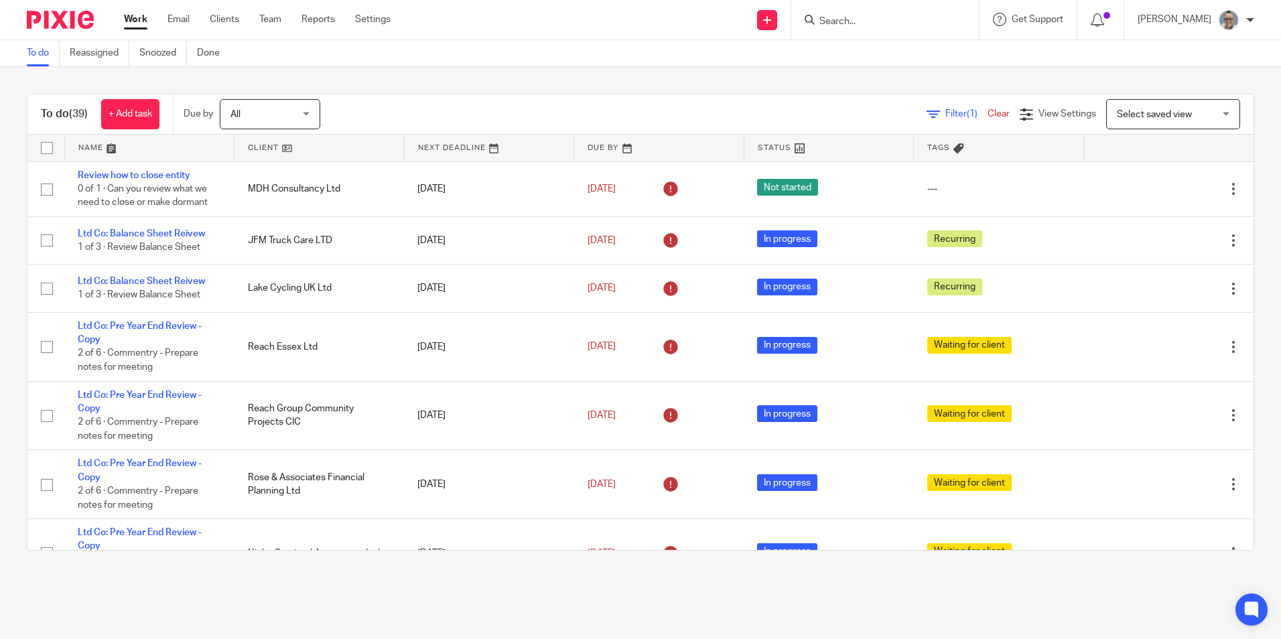
click at [471, 145] on link at bounding box center [490, 148] width 170 height 27
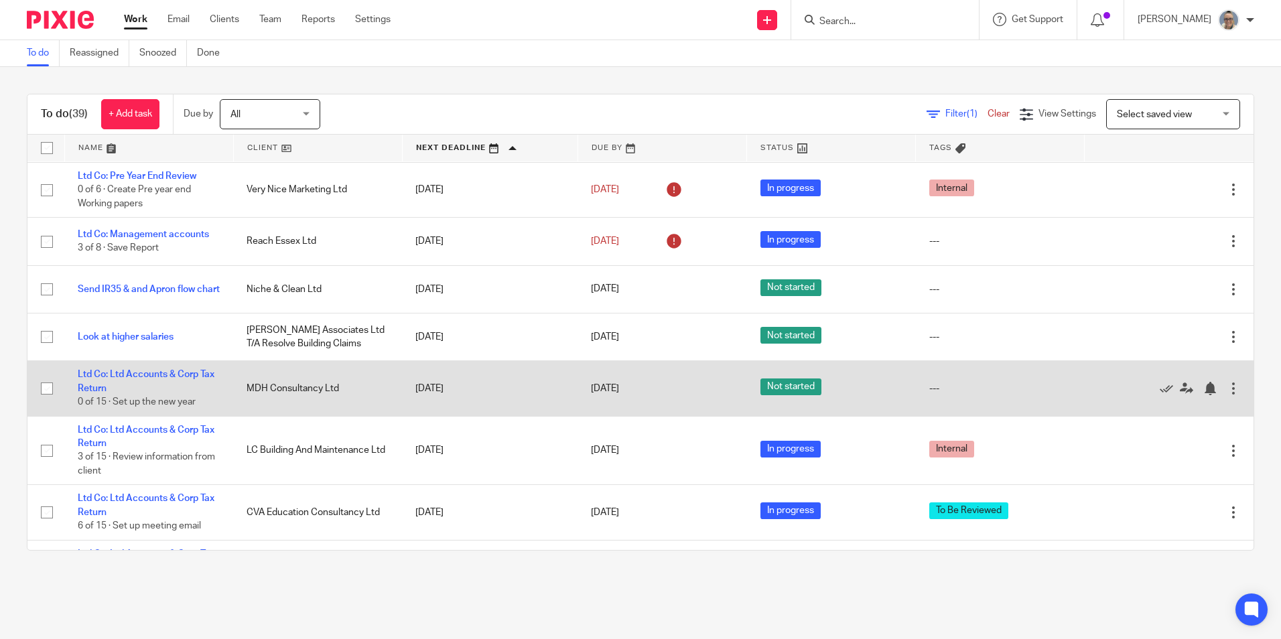
scroll to position [871, 0]
